Goal: Navigation & Orientation: Find specific page/section

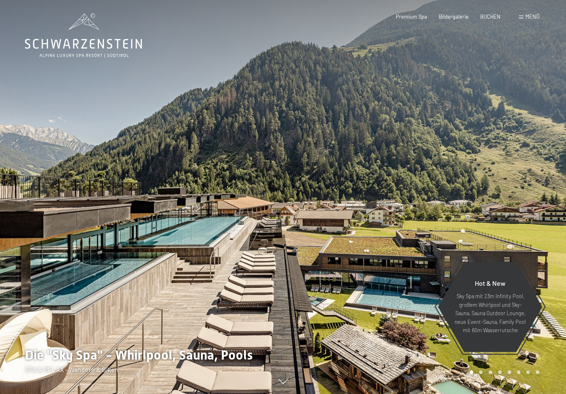
click at [520, 15] on div "Menü" at bounding box center [529, 16] width 21 height 7
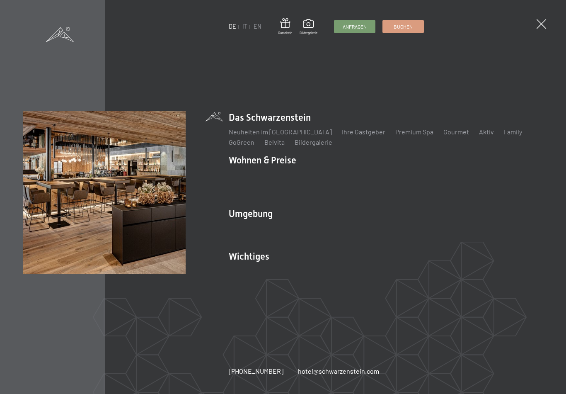
click at [444, 136] on link "Gourmet" at bounding box center [457, 132] width 26 height 8
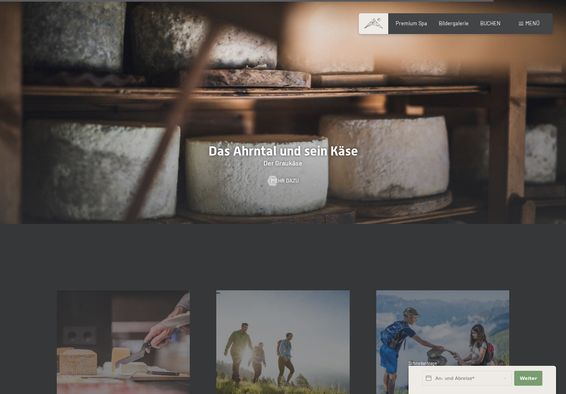
scroll to position [2108, 0]
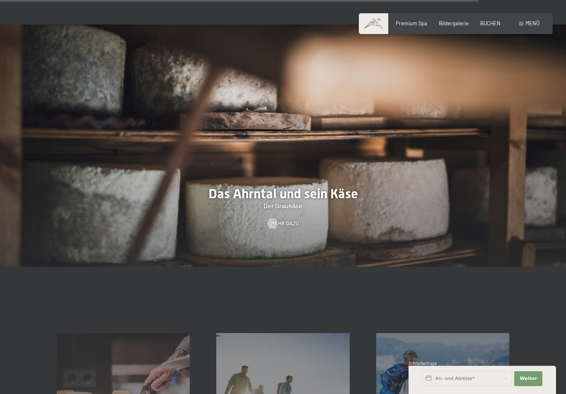
click at [524, 22] on div "Menü" at bounding box center [529, 23] width 21 height 7
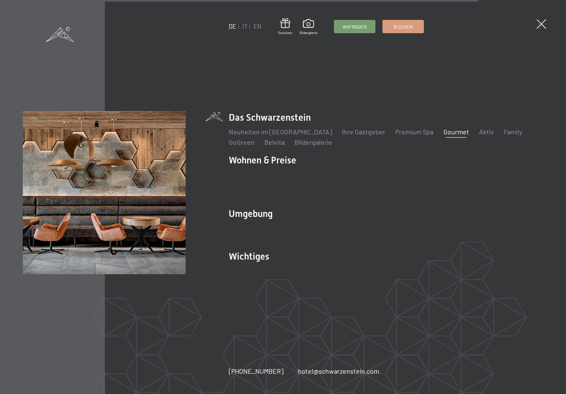
click at [431, 267] on link "Downloads" at bounding box center [418, 271] width 32 height 8
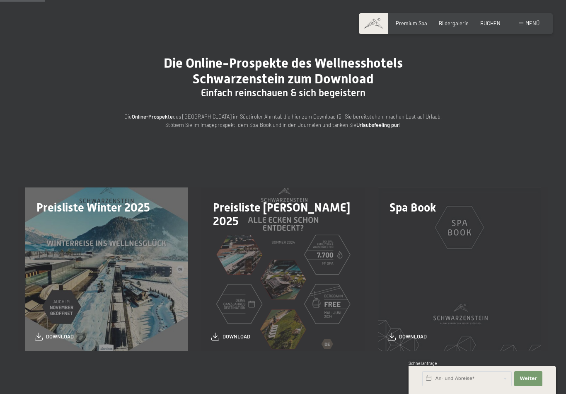
scroll to position [44, 0]
click at [530, 20] on span "Menü" at bounding box center [533, 23] width 14 height 7
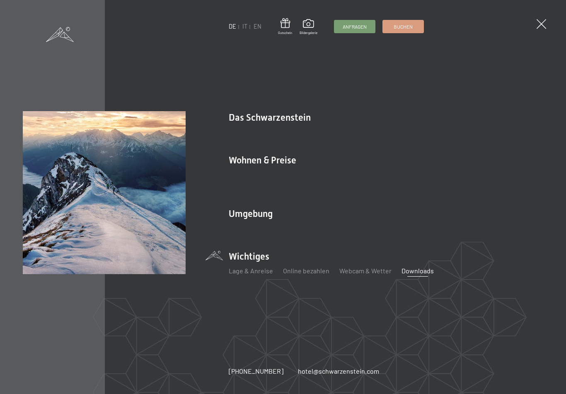
click at [303, 235] on link "Shopping" at bounding box center [292, 239] width 28 height 8
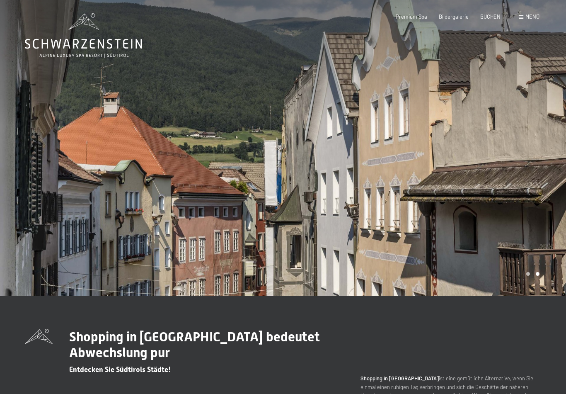
click at [520, 19] on div "Menü" at bounding box center [529, 16] width 21 height 7
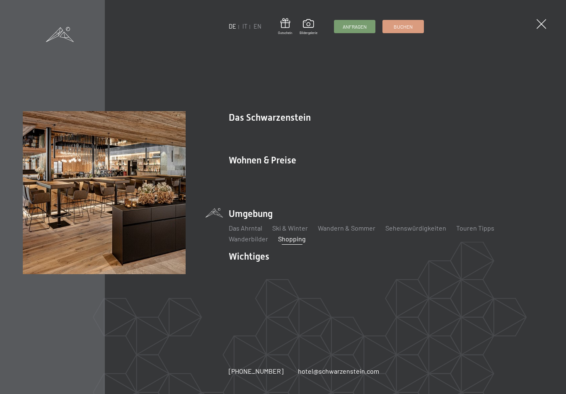
click at [360, 136] on link "Ihre Gastgeber" at bounding box center [364, 132] width 44 height 8
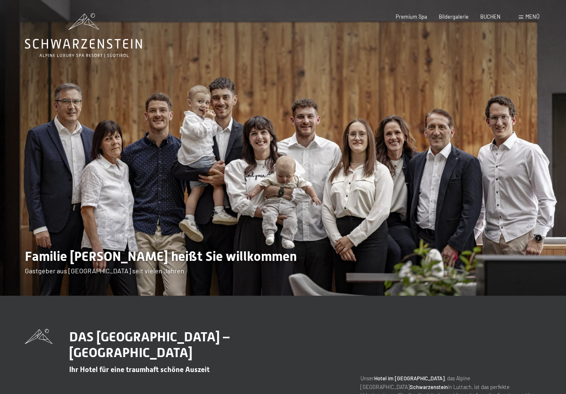
click at [531, 16] on span "Menü" at bounding box center [533, 16] width 14 height 7
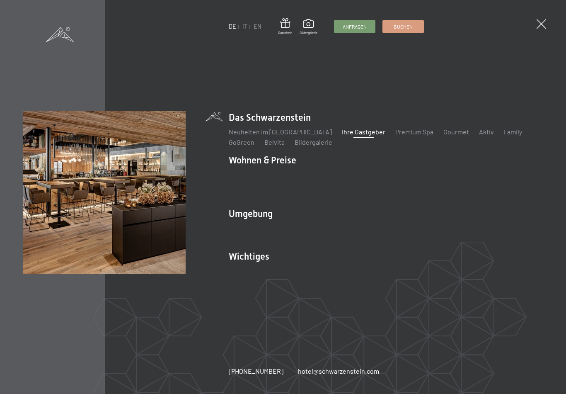
click at [300, 134] on link "Neuheiten im [GEOGRAPHIC_DATA]" at bounding box center [280, 132] width 103 height 8
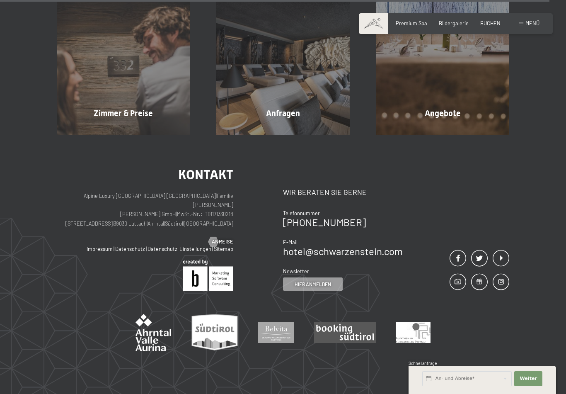
scroll to position [2600, 0]
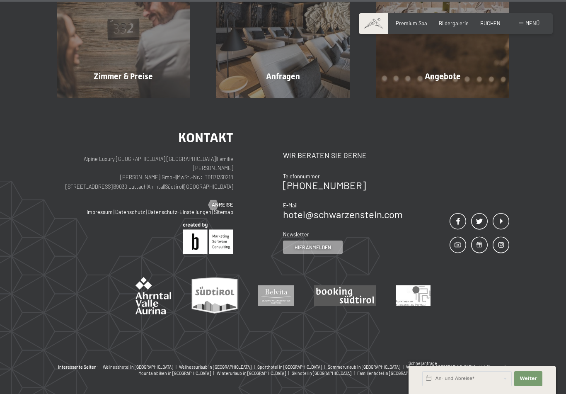
click at [222, 201] on span "Anreise" at bounding box center [223, 204] width 22 height 7
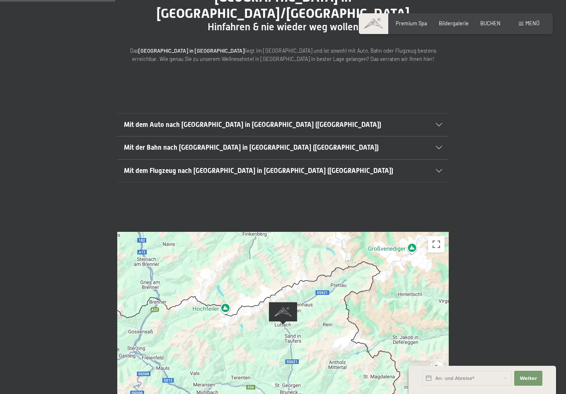
scroll to position [117, 0]
click at [434, 114] on div "Mit dem Auto nach Luttach in Südtirol (Italien)" at bounding box center [283, 125] width 318 height 22
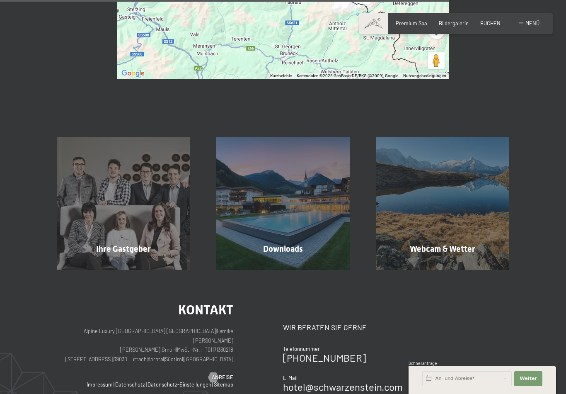
scroll to position [614, 0]
click at [458, 219] on div "Webcam & Wetter Mehr erfahren" at bounding box center [443, 202] width 160 height 133
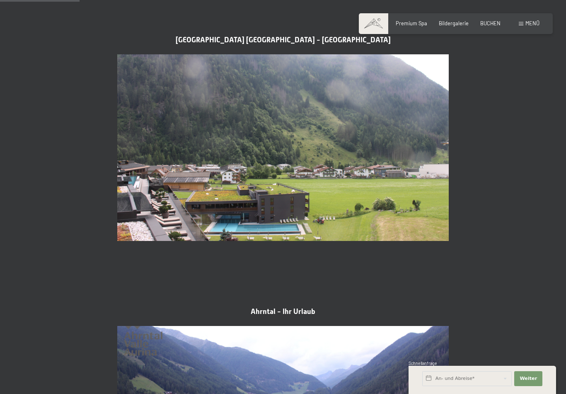
scroll to position [312, 0]
click at [415, 178] on img at bounding box center [283, 148] width 332 height 187
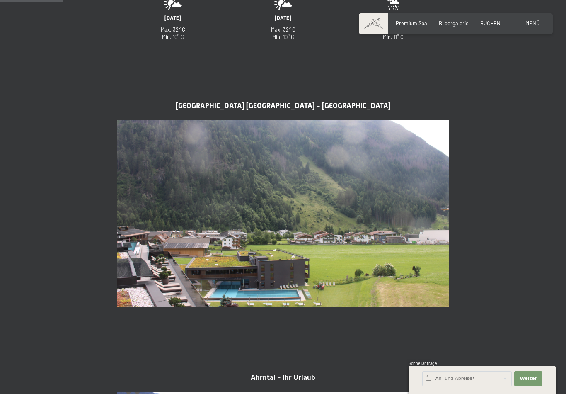
scroll to position [246, 0]
click at [430, 206] on img at bounding box center [283, 214] width 332 height 187
click at [421, 204] on img at bounding box center [283, 214] width 332 height 187
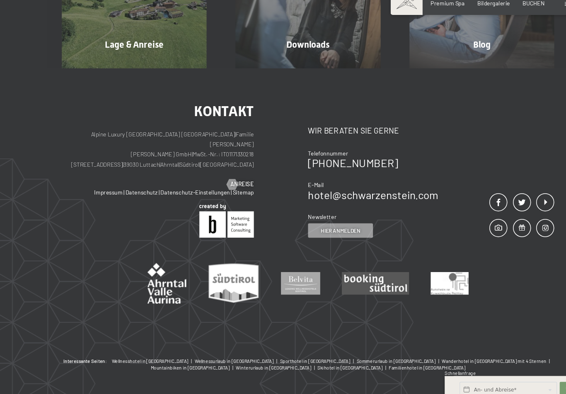
scroll to position [2270, 0]
